Goal: Information Seeking & Learning: Find specific fact

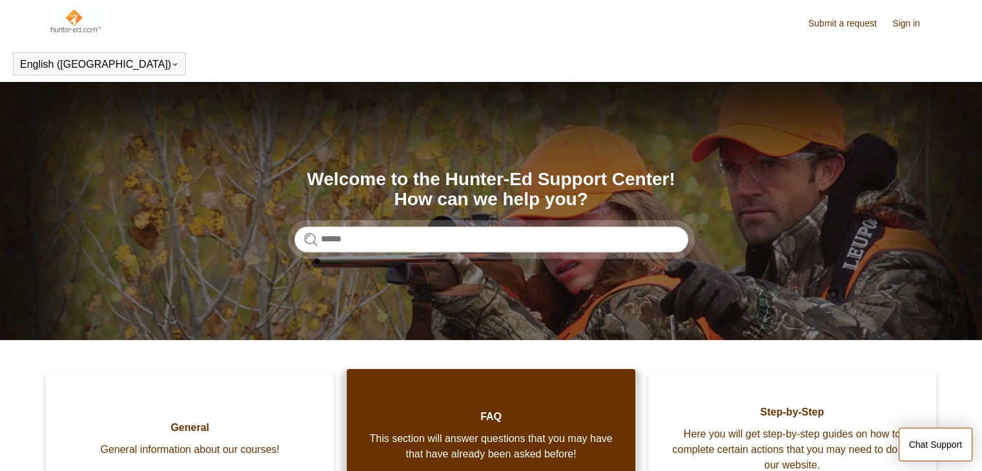
click at [586, 422] on span "FAQ" at bounding box center [490, 416] width 249 height 15
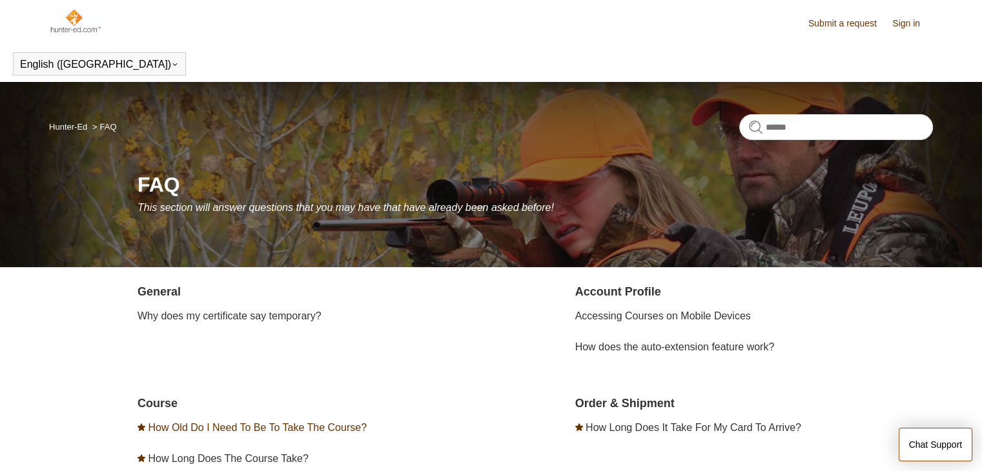
click at [338, 427] on link "How Old Do I Need To Be To Take The Course?" at bounding box center [257, 427] width 219 height 11
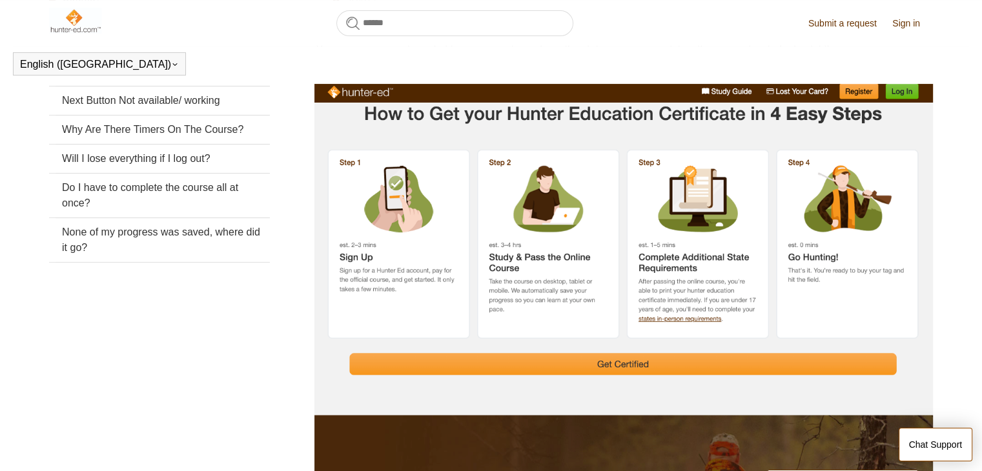
scroll to position [248, 0]
